Goal: Check status

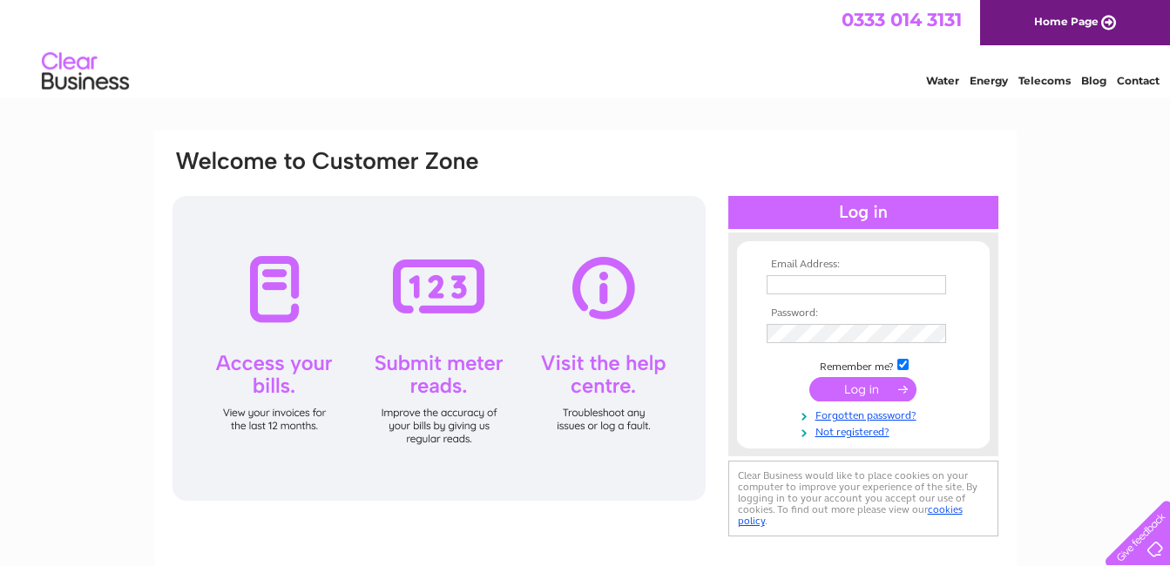
type input "lisa.taylor@sanygroup.com"
click at [860, 383] on input "submit" at bounding box center [862, 389] width 107 height 24
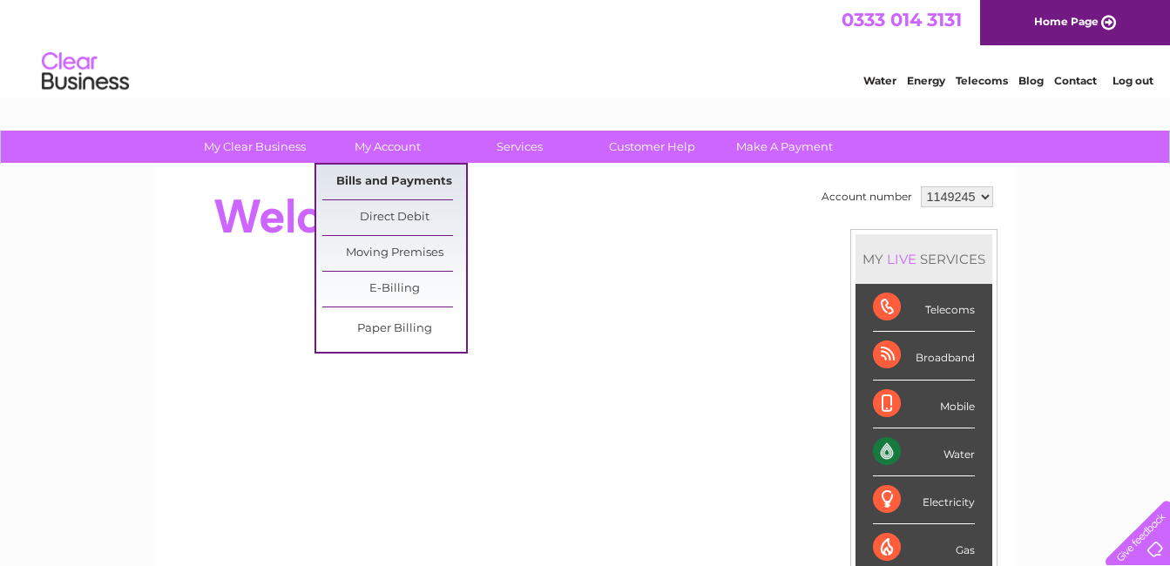
click at [377, 177] on link "Bills and Payments" at bounding box center [394, 182] width 144 height 35
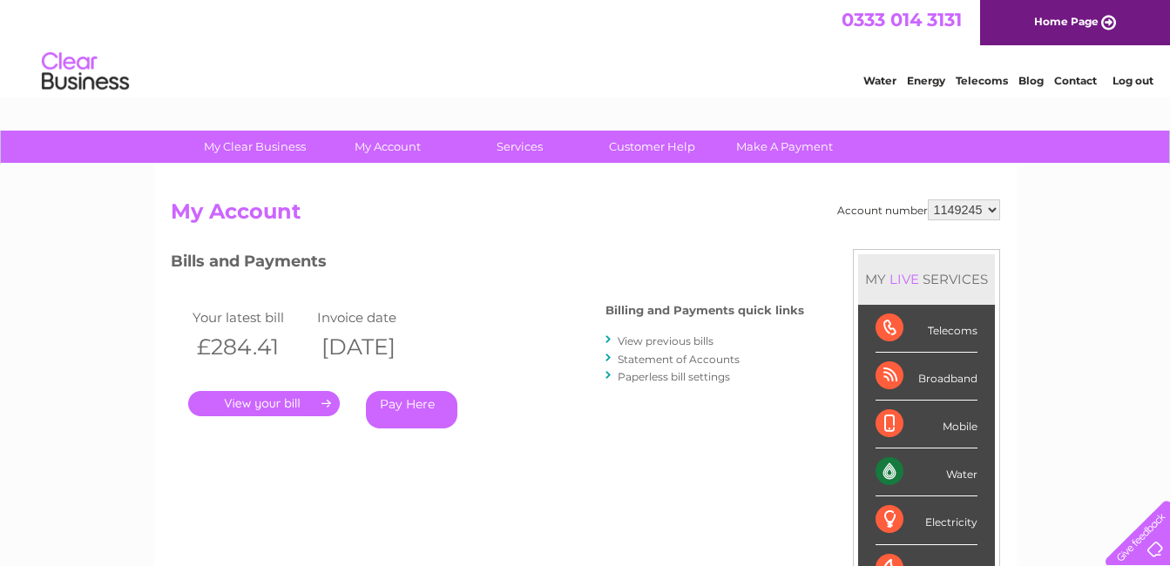
click at [301, 401] on link "." at bounding box center [264, 403] width 152 height 25
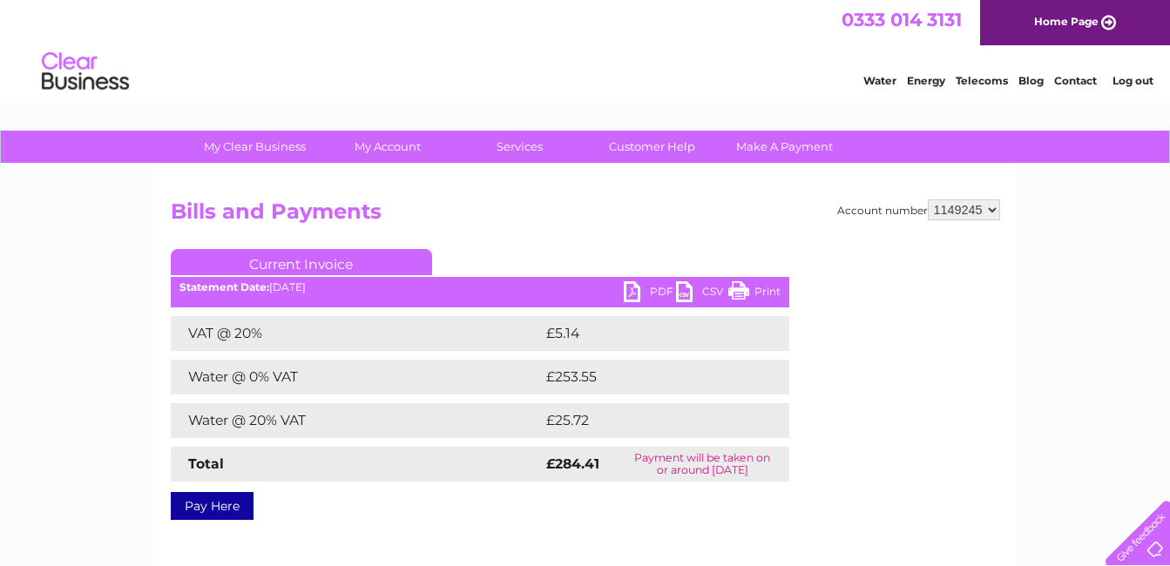
click at [656, 288] on link "PDF" at bounding box center [650, 293] width 52 height 25
